Goal: Information Seeking & Learning: Learn about a topic

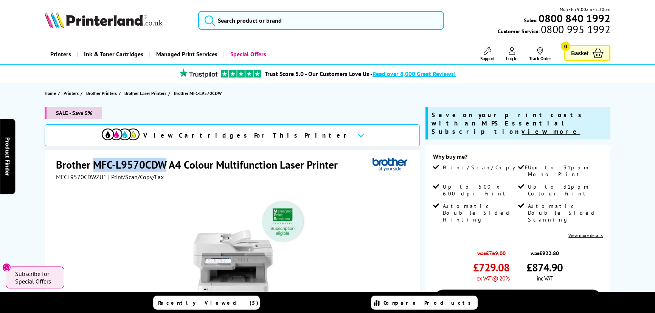
drag, startPoint x: 167, startPoint y: 166, endPoint x: 95, endPoint y: 161, distance: 72.1
click at [95, 161] on h1 "Brother MFC-L9570CDW A4 Colour Multifunction Laser Printer" at bounding box center [201, 165] width 290 height 14
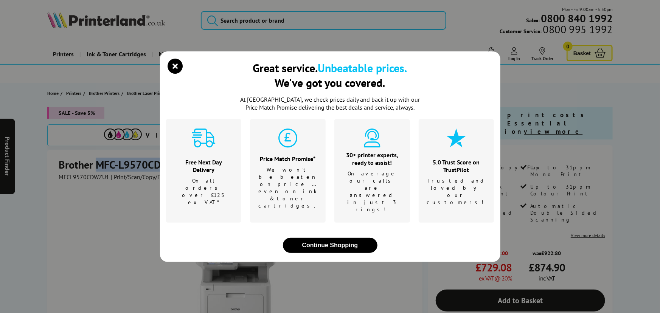
copy h1 "MFC-L9570CDW"
click at [182, 74] on icon "close modal" at bounding box center [175, 66] width 15 height 15
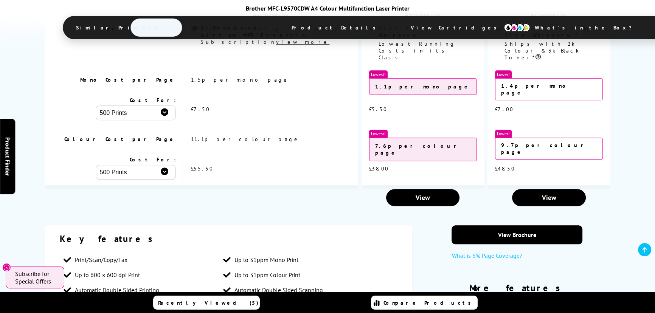
scroll to position [1204, 0]
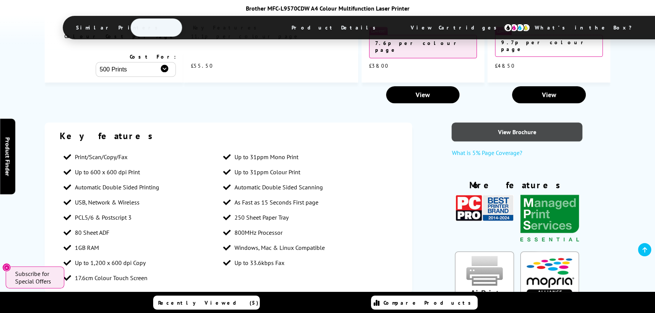
click at [492, 123] on link "View Brochure" at bounding box center [517, 132] width 131 height 19
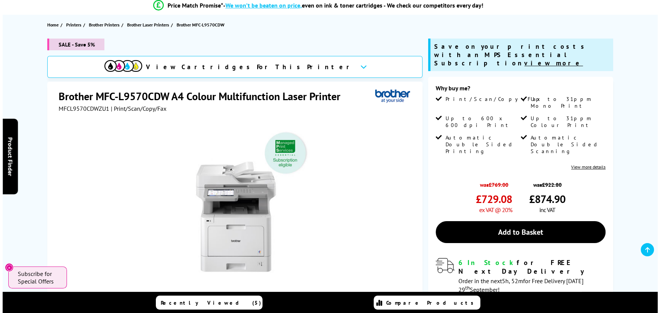
scroll to position [0, 0]
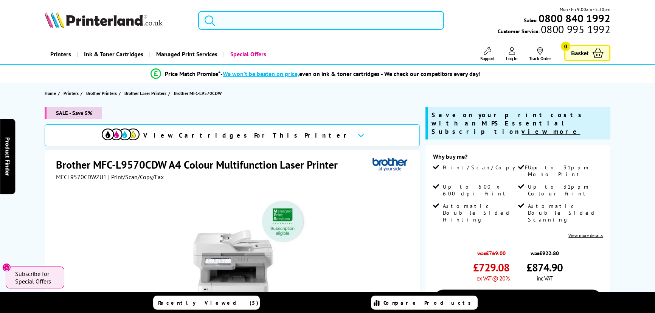
click at [264, 22] on input "search" at bounding box center [321, 20] width 246 height 19
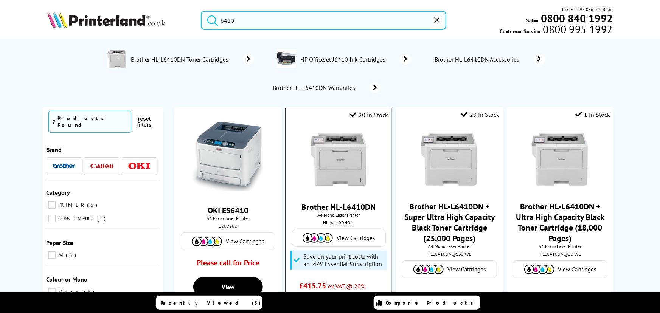
scroll to position [2, 0]
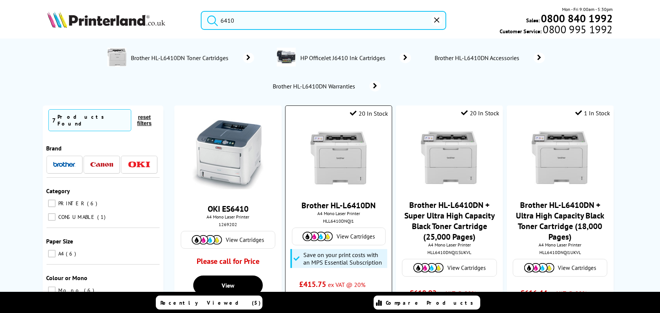
type input "6410"
click at [348, 193] on div "Brother HL-L6410DN A4 Mono Laser Printer HLL6410DNQJ1 View Cartridges Save on y…" at bounding box center [339, 214] width 99 height 182
click at [349, 192] on div "Brother HL-L6410DN A4 Mono Laser Printer HLL6410DNQJ1 View Cartridges Save on y…" at bounding box center [339, 214] width 99 height 182
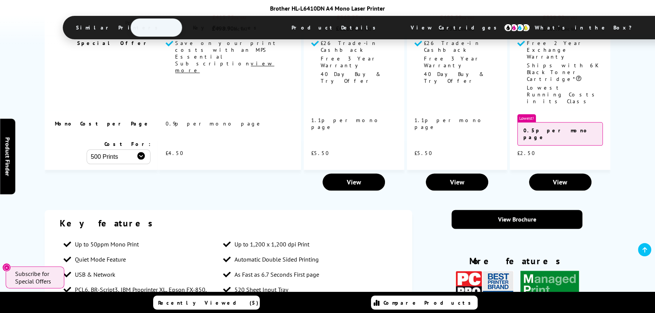
scroll to position [1204, 0]
